Goal: Transaction & Acquisition: Purchase product/service

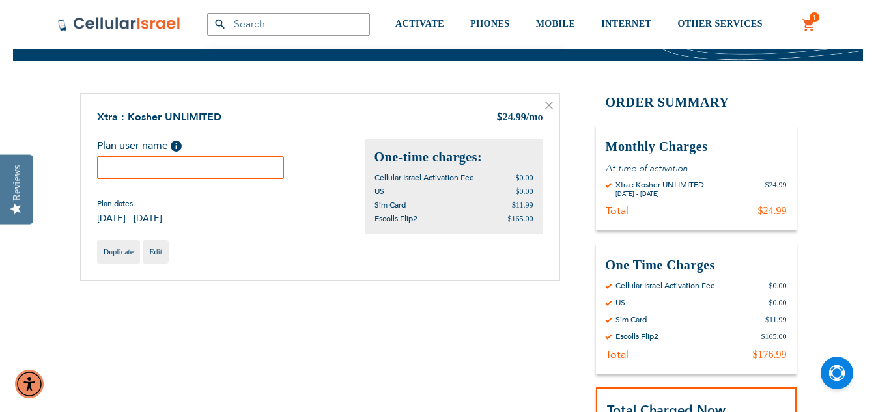
scroll to position [65, 0]
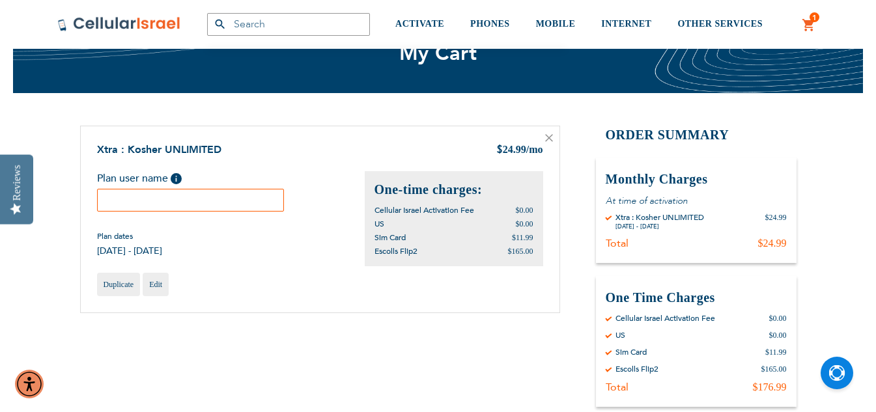
click at [227, 199] on input "text" at bounding box center [191, 200] width 188 height 23
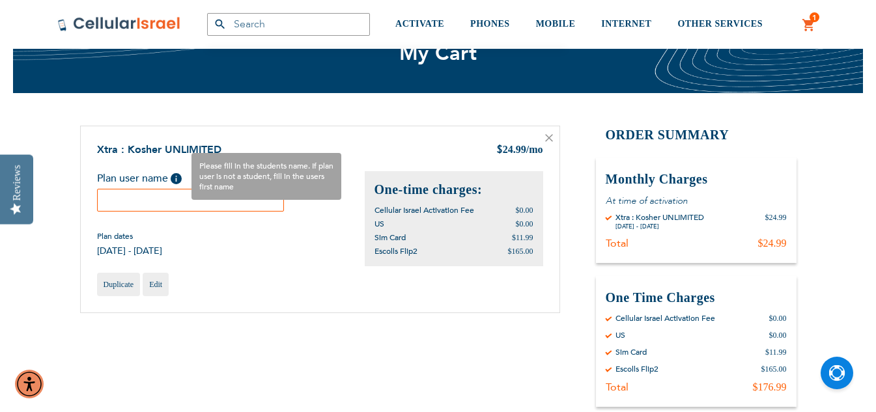
click at [175, 180] on span "Help" at bounding box center [176, 178] width 11 height 11
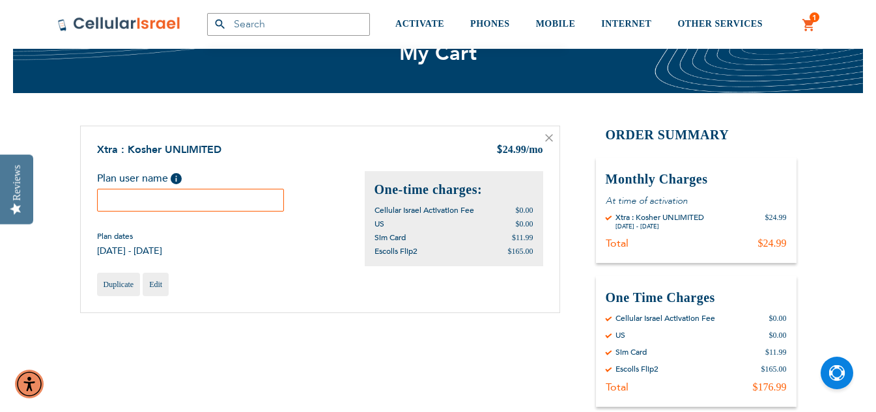
click at [229, 204] on input "text" at bounding box center [191, 200] width 188 height 23
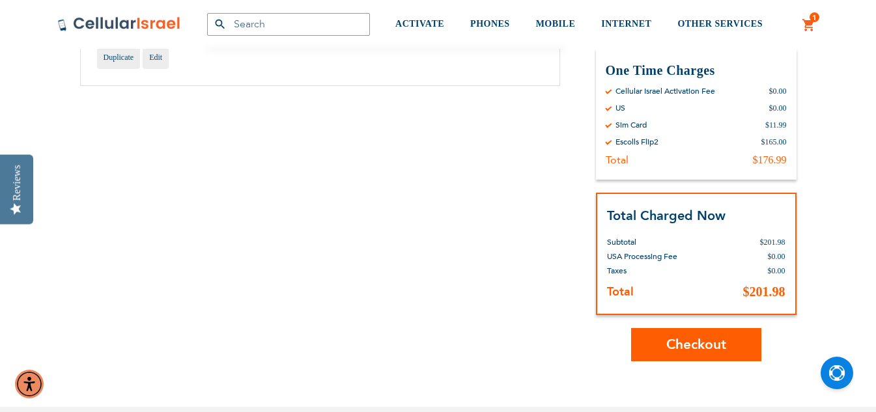
scroll to position [326, 0]
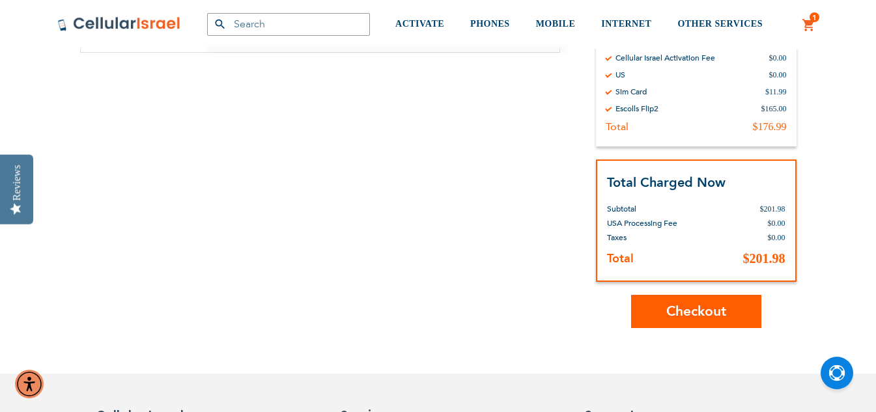
type input "Miriam Cohen"
click at [656, 317] on button "Checkout" at bounding box center [696, 311] width 130 height 33
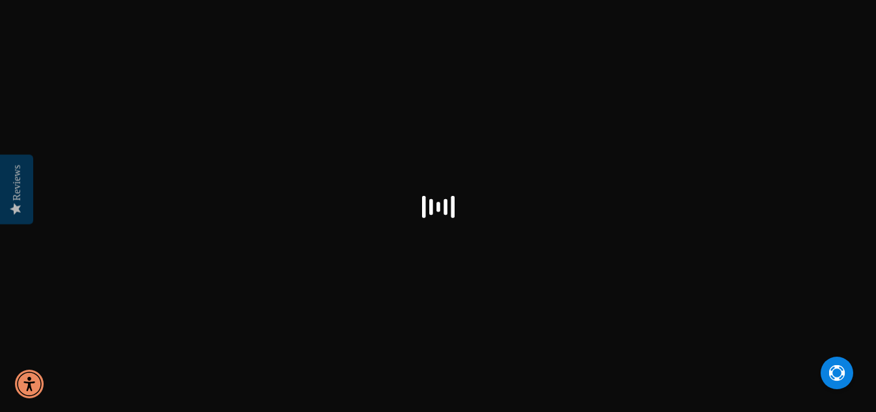
select select "US"
checkbox input "true"
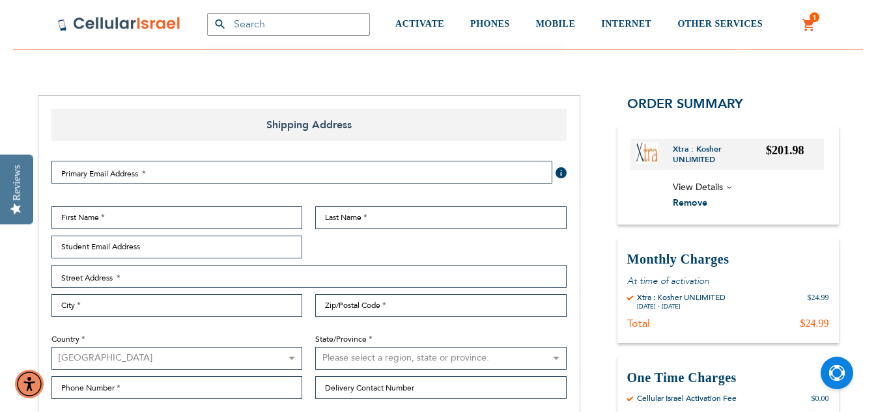
scroll to position [130, 0]
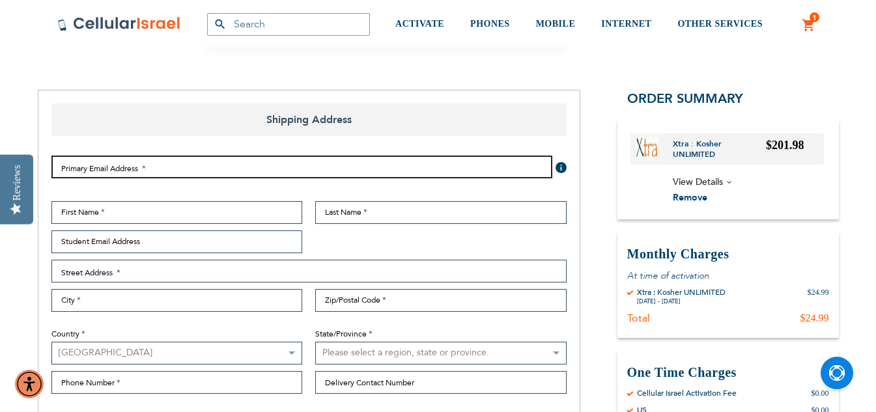
click at [392, 169] on input "Email Address" at bounding box center [301, 167] width 501 height 23
type input "[EMAIL_ADDRESS][DOMAIN_NAME]"
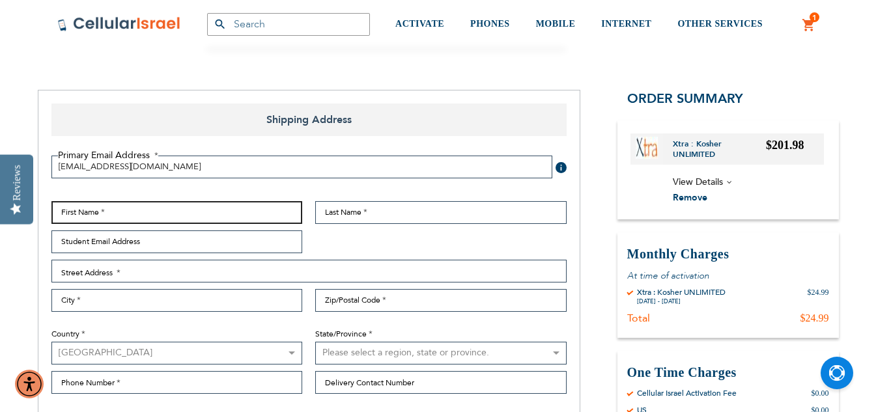
click at [203, 208] on input "First Name" at bounding box center [176, 212] width 251 height 23
type input "[PERSON_NAME]"
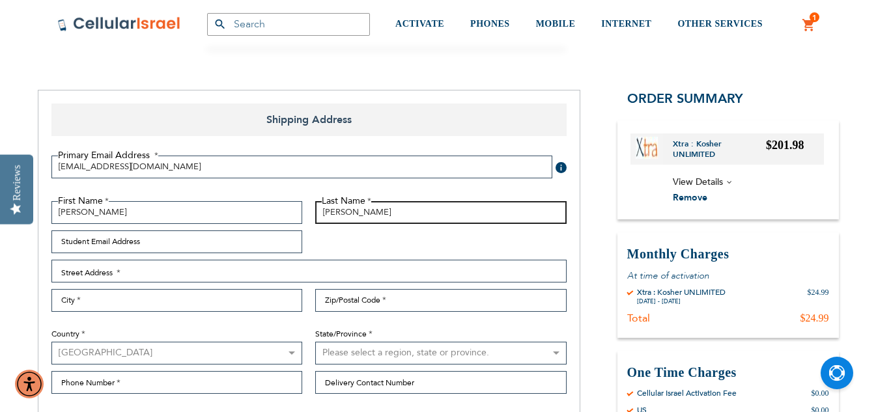
type input "[PERSON_NAME]"
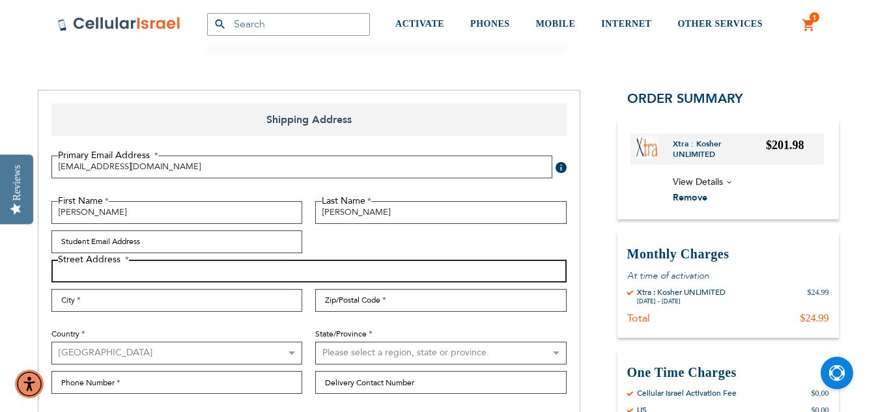
click at [160, 276] on input "Street Address: Line 1" at bounding box center [308, 271] width 515 height 23
type input "[STREET_ADDRESS][PERSON_NAME]"
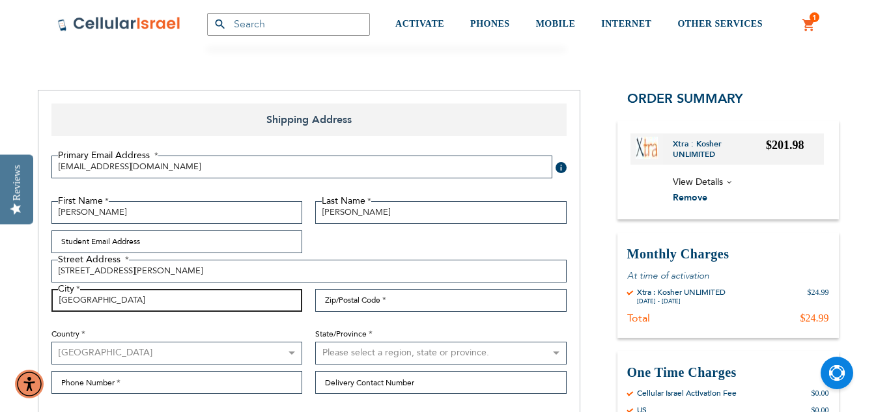
type input "[GEOGRAPHIC_DATA]"
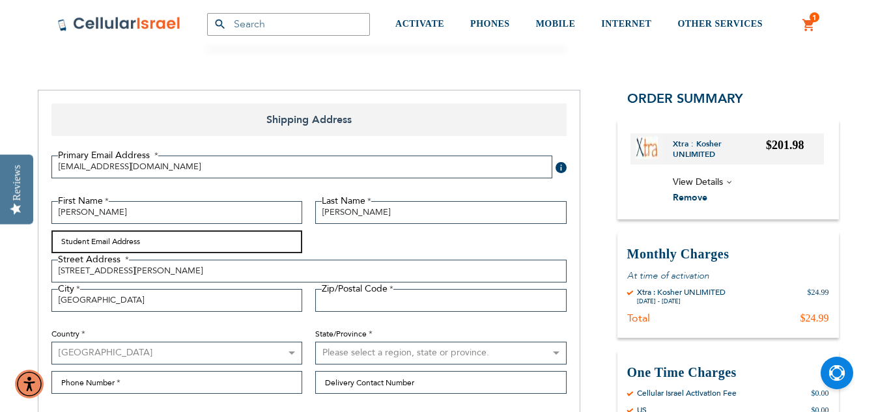
click at [190, 242] on input "Student Email Address" at bounding box center [176, 242] width 251 height 23
type input "[EMAIL_ADDRESS][DOMAIN_NAME]"
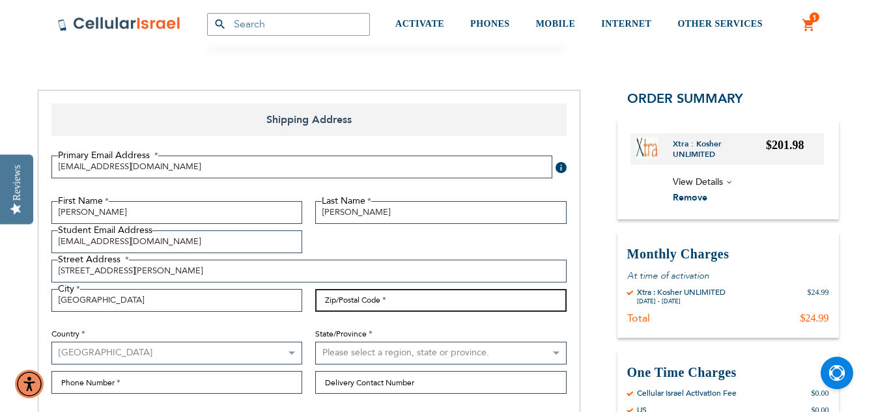
click at [328, 291] on input "Zip/Postal Code" at bounding box center [440, 300] width 251 height 23
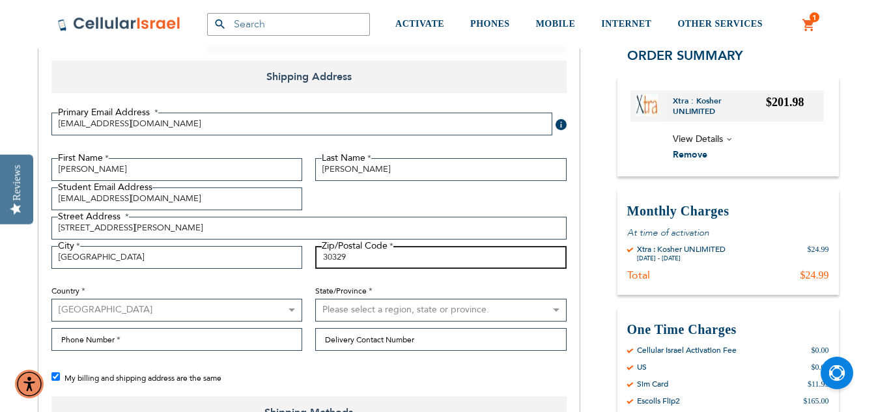
scroll to position [195, 0]
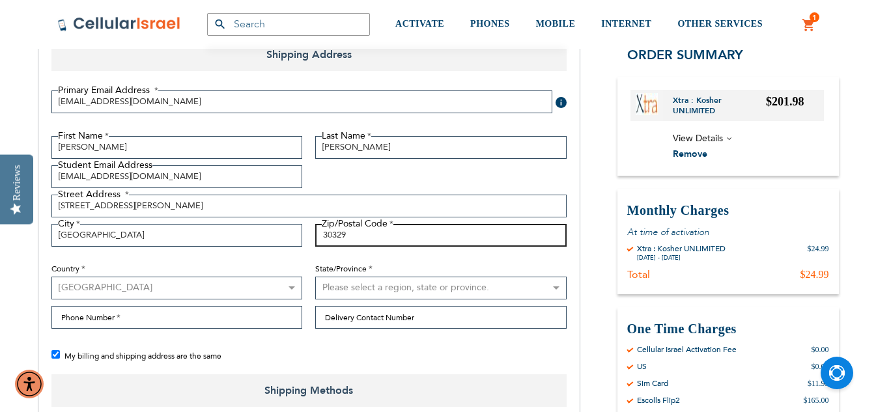
type input "30329"
click at [337, 290] on select "Please select a region, state or province. [US_STATE] [US_STATE] [US_STATE] [US…" at bounding box center [440, 288] width 251 height 23
select select "19"
click at [315, 277] on select "Please select a region, state or province. [US_STATE] [US_STATE] [US_STATE] [US…" at bounding box center [440, 288] width 251 height 23
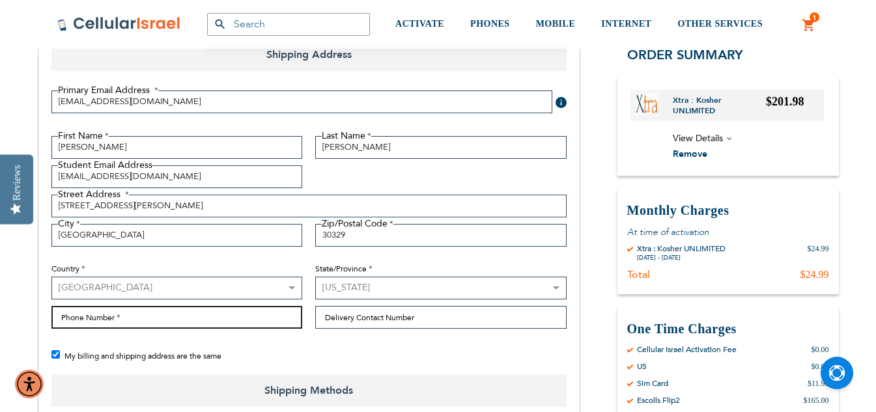
click at [251, 322] on input "Phone Number" at bounding box center [176, 317] width 251 height 23
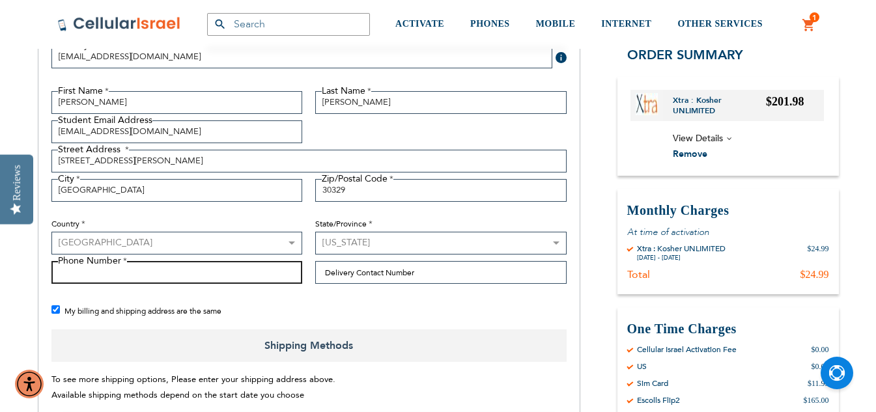
scroll to position [261, 0]
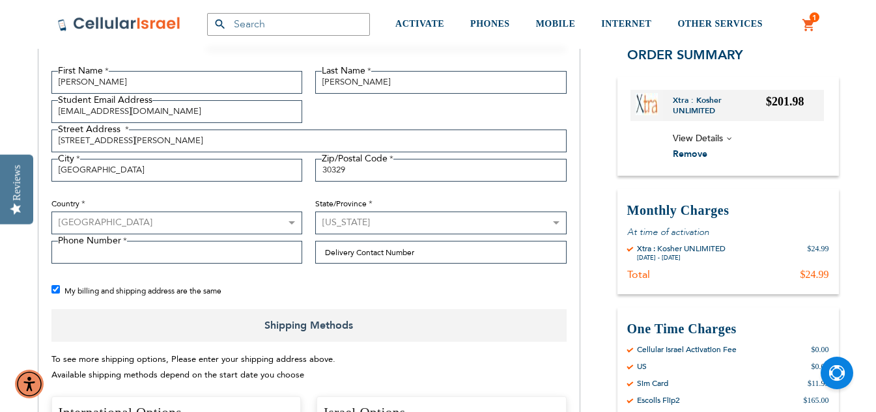
click at [276, 285] on div "My billing and shipping address are the same" at bounding box center [315, 291] width 528 height 16
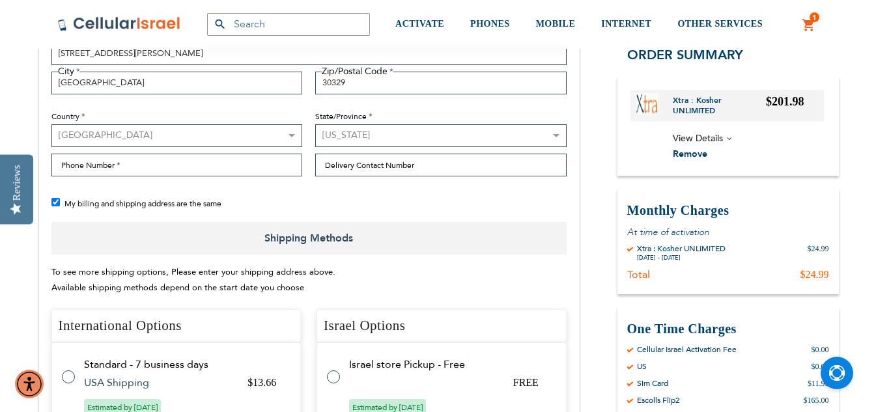
scroll to position [326, 0]
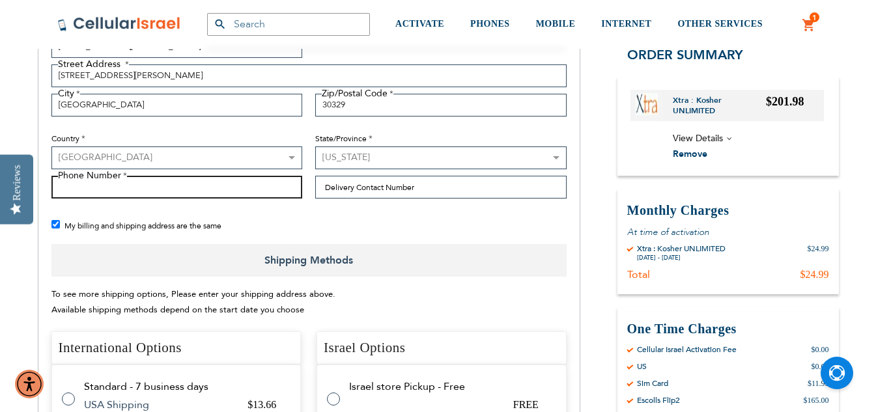
click at [229, 186] on input "Phone Number" at bounding box center [176, 187] width 251 height 23
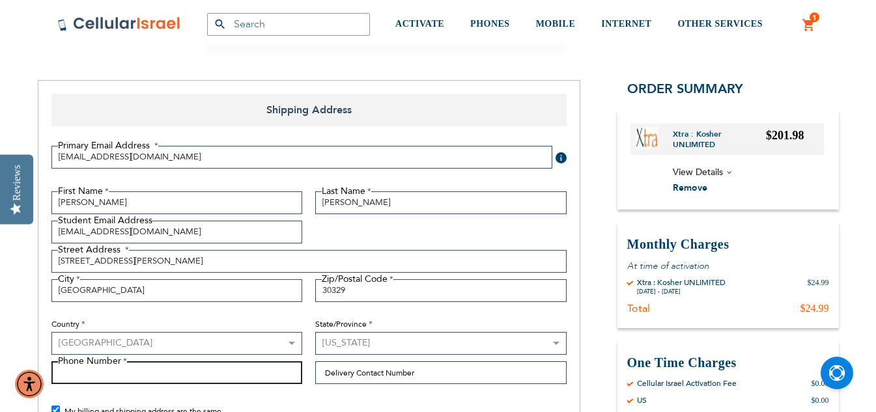
scroll to position [130, 0]
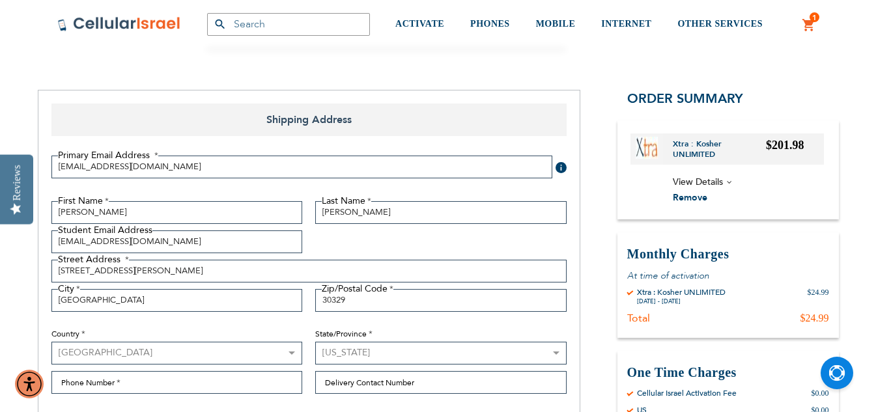
click at [560, 169] on span at bounding box center [561, 167] width 11 height 11
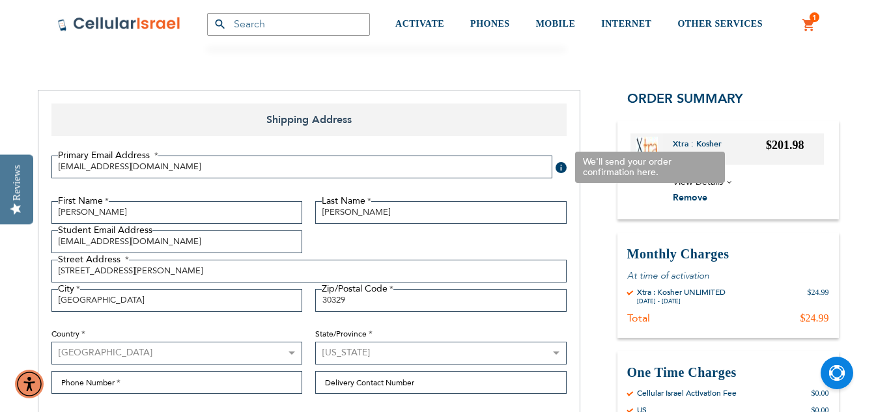
click at [560, 169] on span at bounding box center [561, 167] width 11 height 11
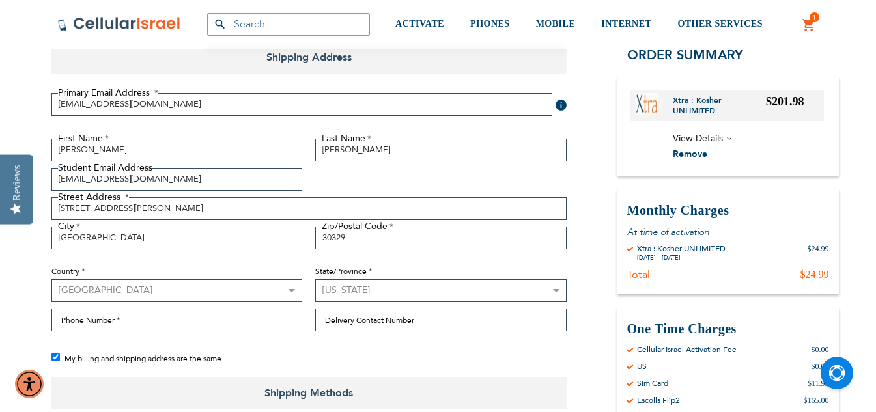
scroll to position [261, 0]
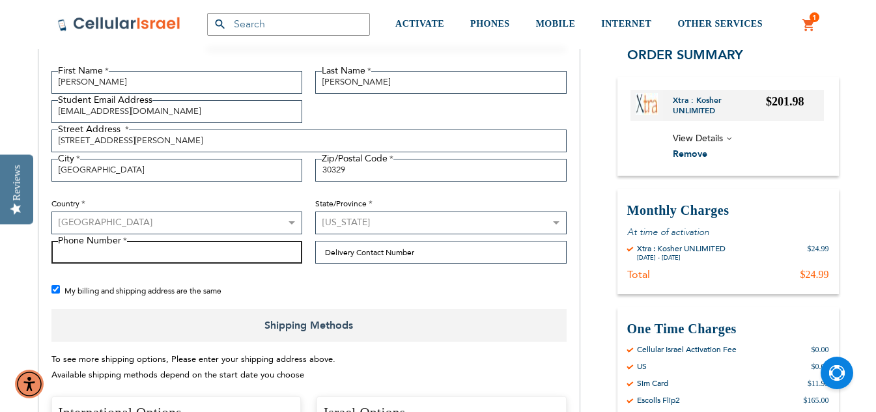
click at [246, 247] on input "Phone Number" at bounding box center [176, 252] width 251 height 23
click at [72, 255] on input "4708063304" at bounding box center [176, 252] width 251 height 23
type input "4708063304"
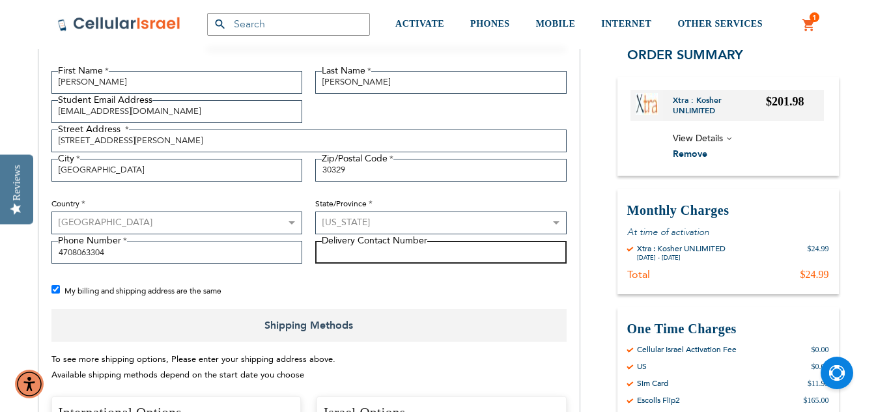
click at [373, 246] on input "Delivery Contact Number" at bounding box center [440, 252] width 251 height 23
type input "9046557809"
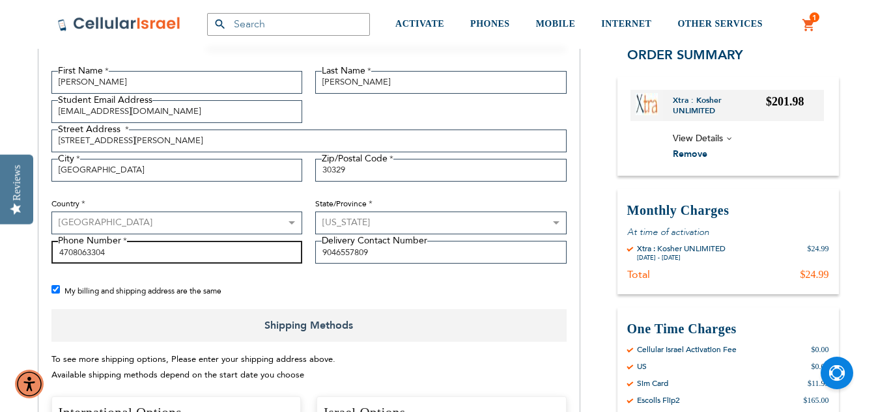
click at [193, 248] on input "4708063304" at bounding box center [176, 252] width 251 height 23
click at [211, 278] on div "Primary Email Address Tooltip We'll send your order confirmation here. [EMAIL_A…" at bounding box center [309, 163] width 528 height 294
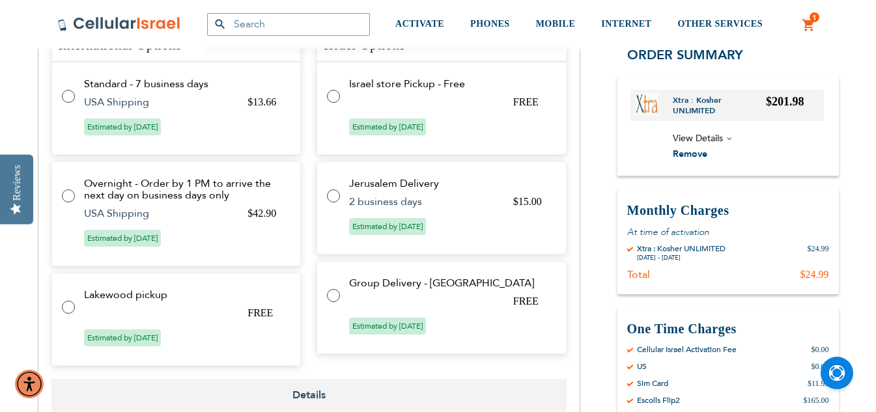
scroll to position [651, 0]
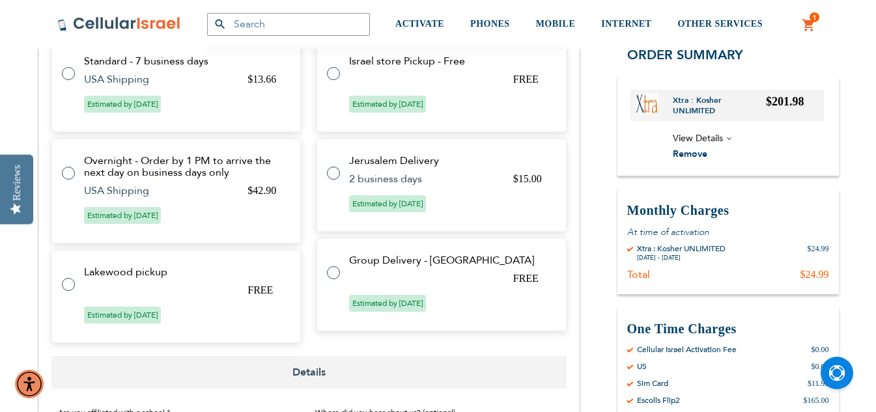
click at [72, 277] on label at bounding box center [75, 277] width 26 height 0
radio input "true"
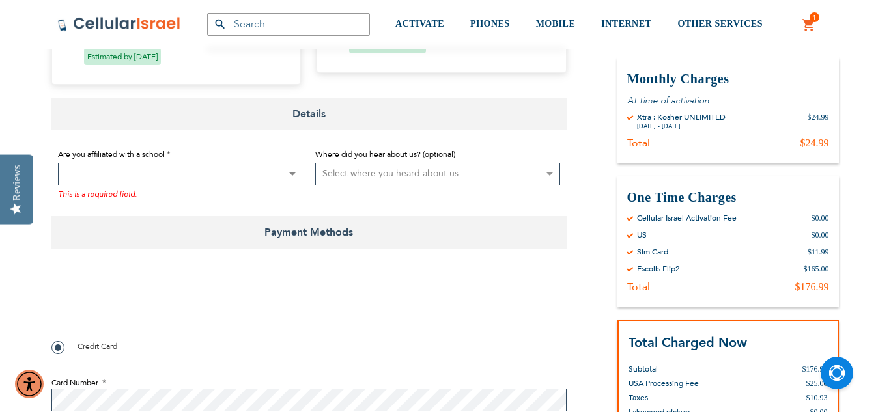
scroll to position [905, 0]
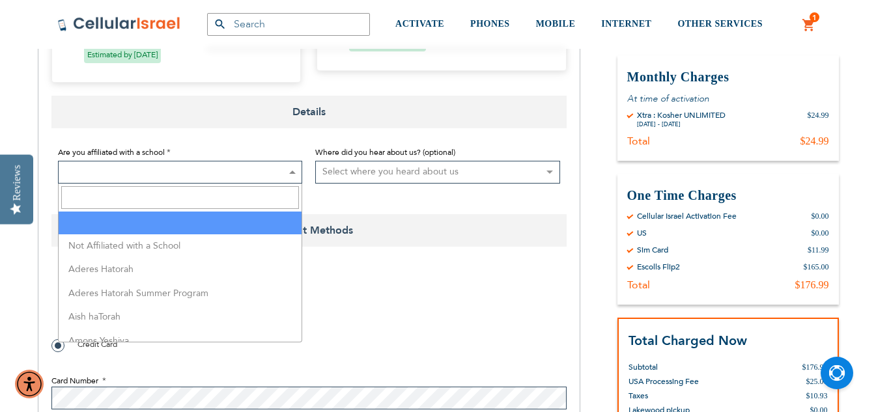
click at [294, 175] on span at bounding box center [291, 172] width 13 height 21
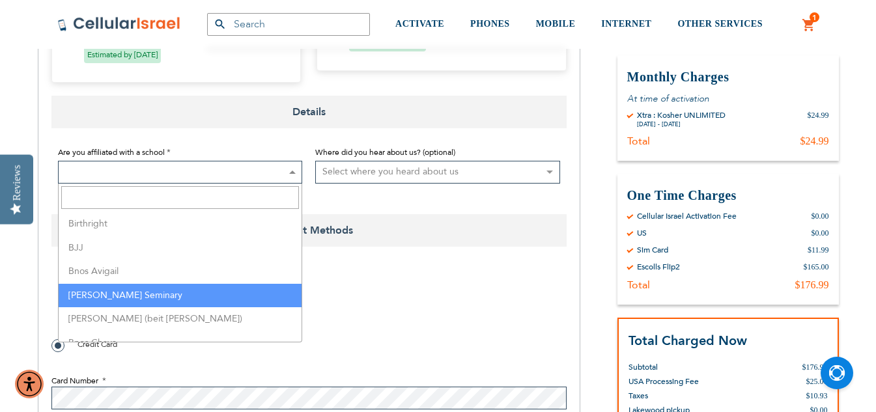
scroll to position [586, 0]
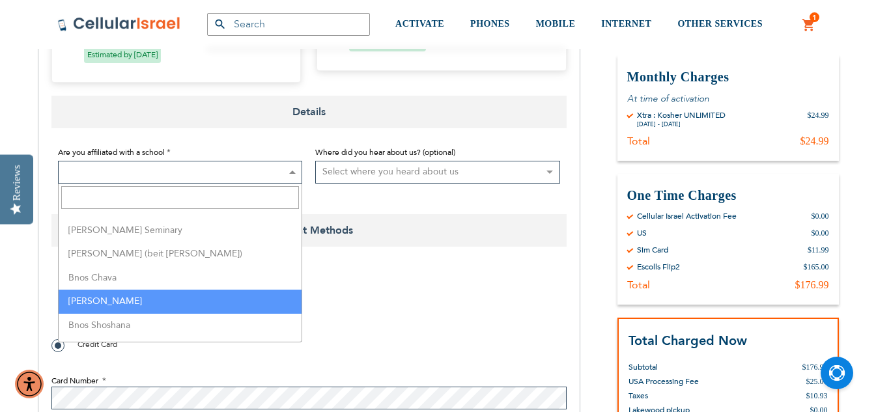
select select "36"
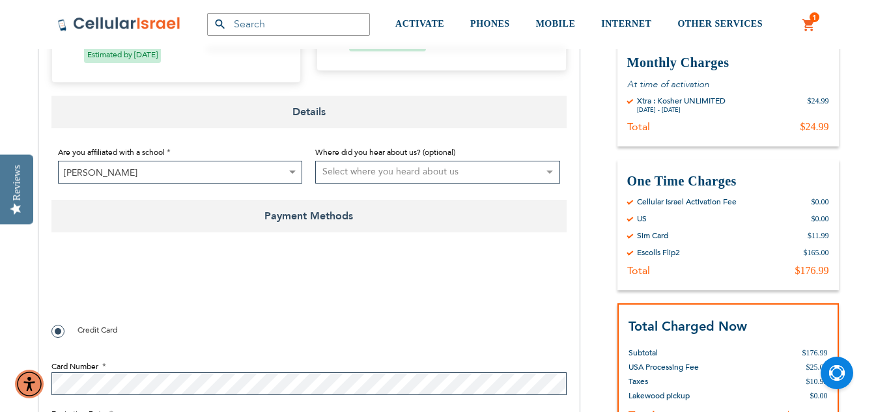
checkbox input "true"
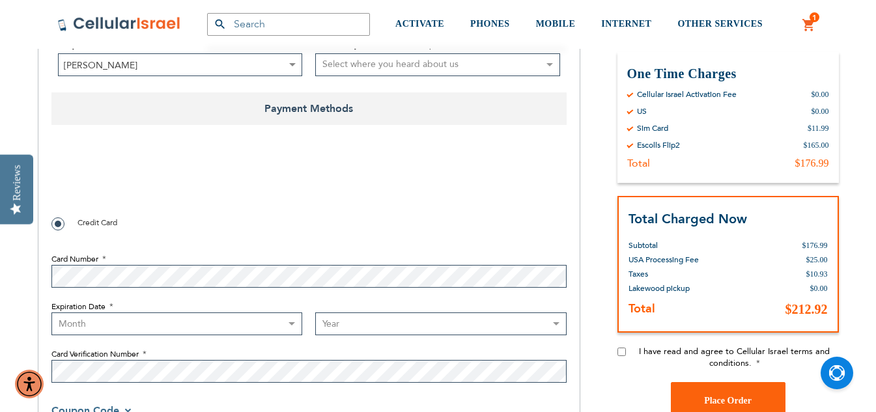
scroll to position [1036, 0]
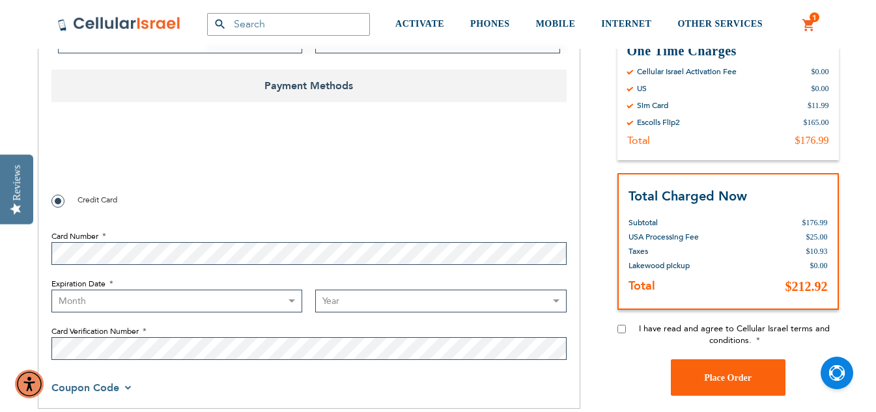
click at [623, 328] on input "I have read and agree to Cellular Israel terms and conditions." at bounding box center [622, 329] width 8 height 8
checkbox input "true"
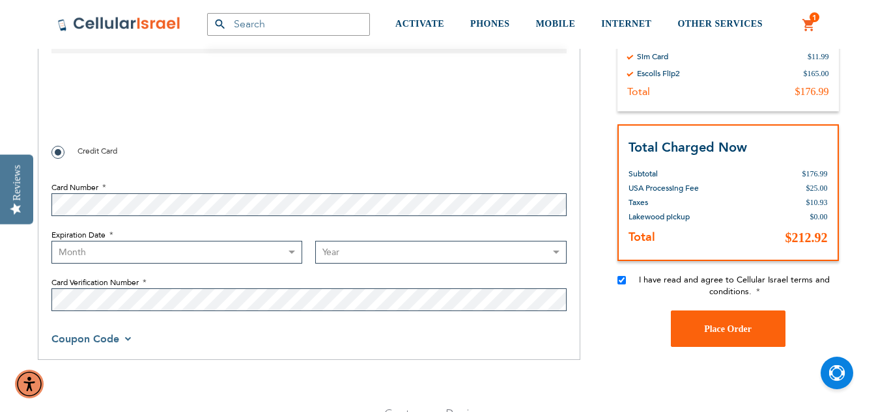
scroll to position [1107, 0]
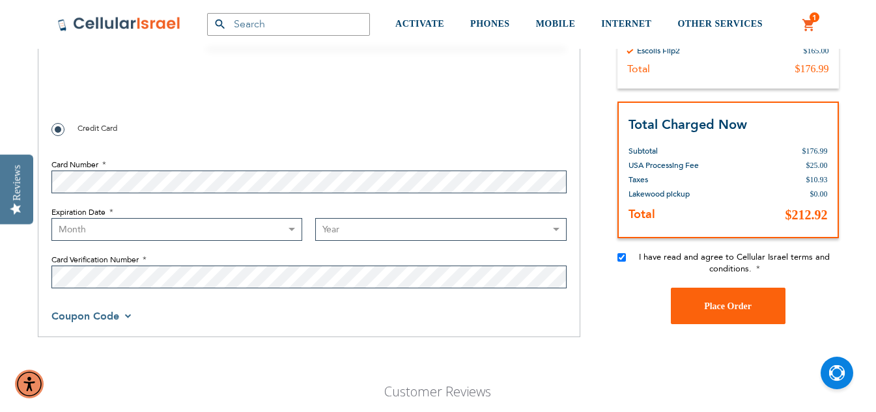
select select "11"
select select "2028"
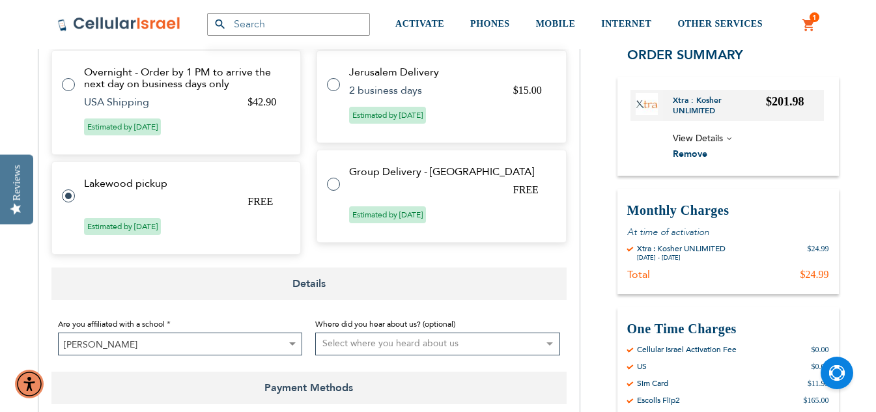
scroll to position [717, 0]
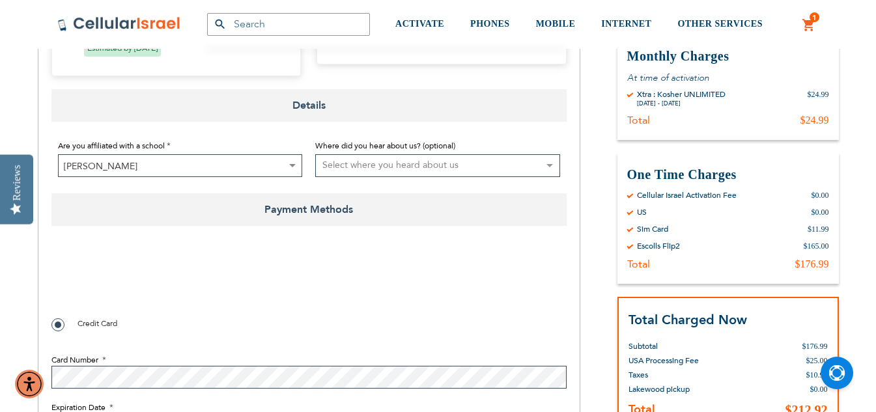
checkbox input "false"
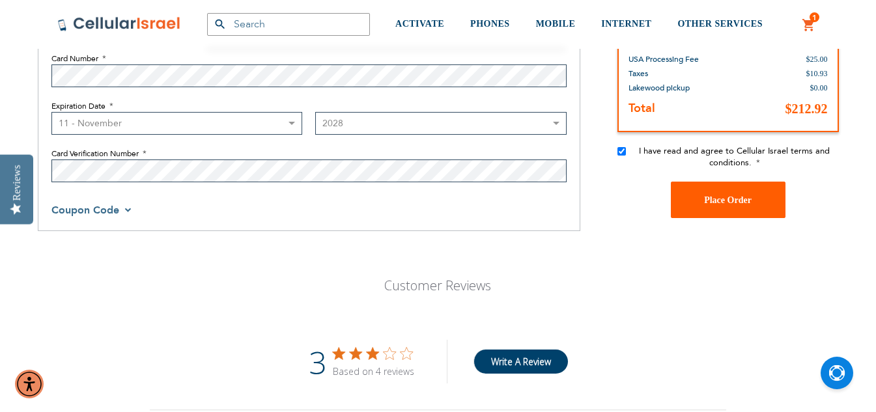
scroll to position [1238, 0]
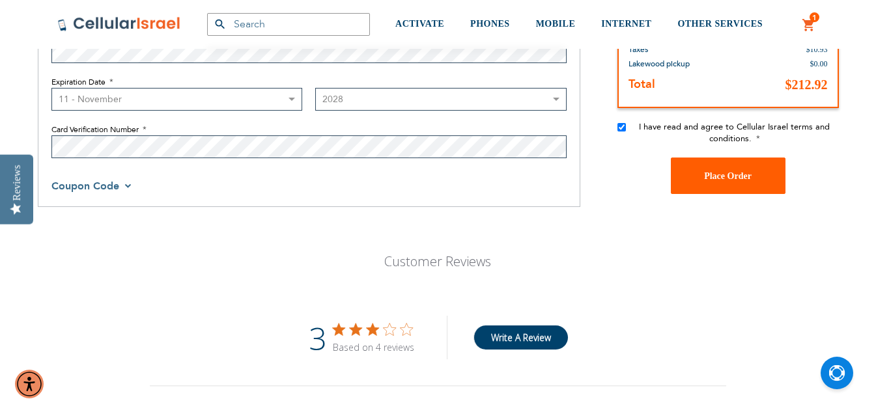
click at [690, 180] on button "Place Order" at bounding box center [728, 176] width 115 height 36
